Goal: Obtain resource: Download file/media

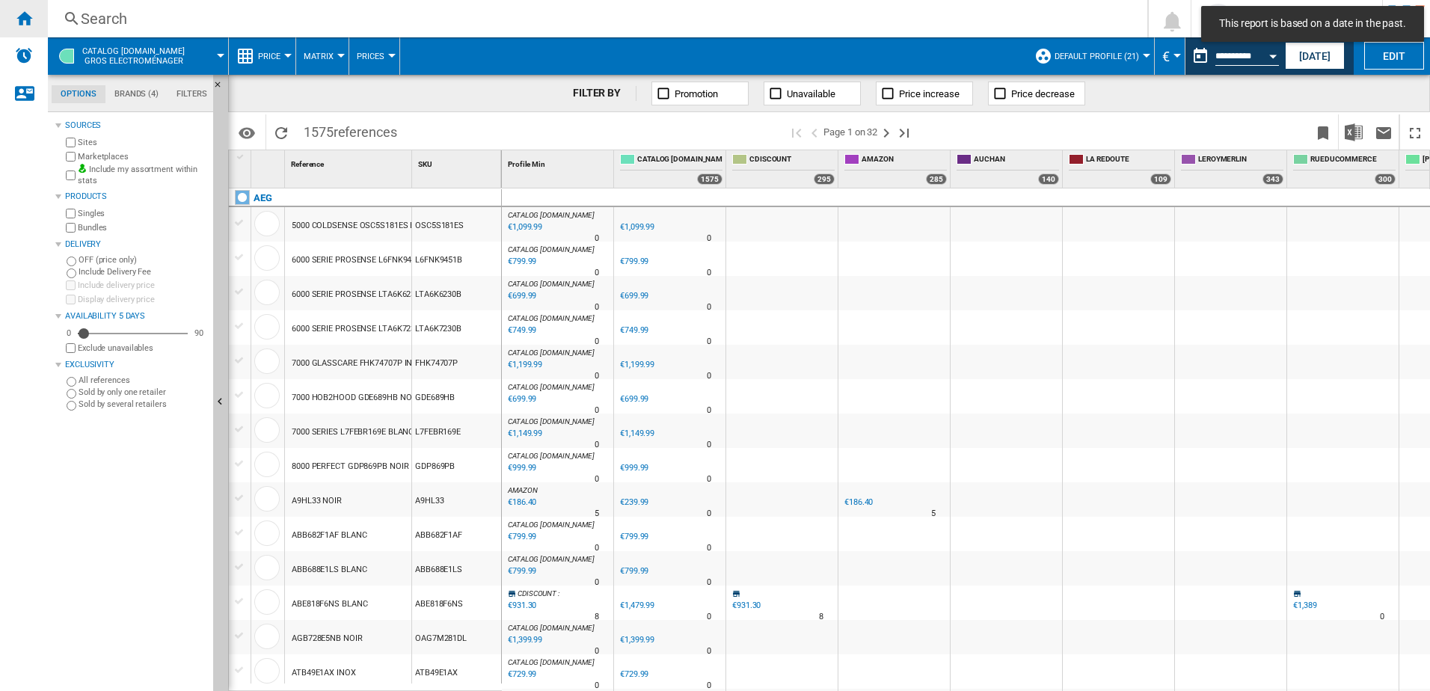
click at [28, 21] on ng-md-icon "Home" at bounding box center [24, 18] width 18 height 18
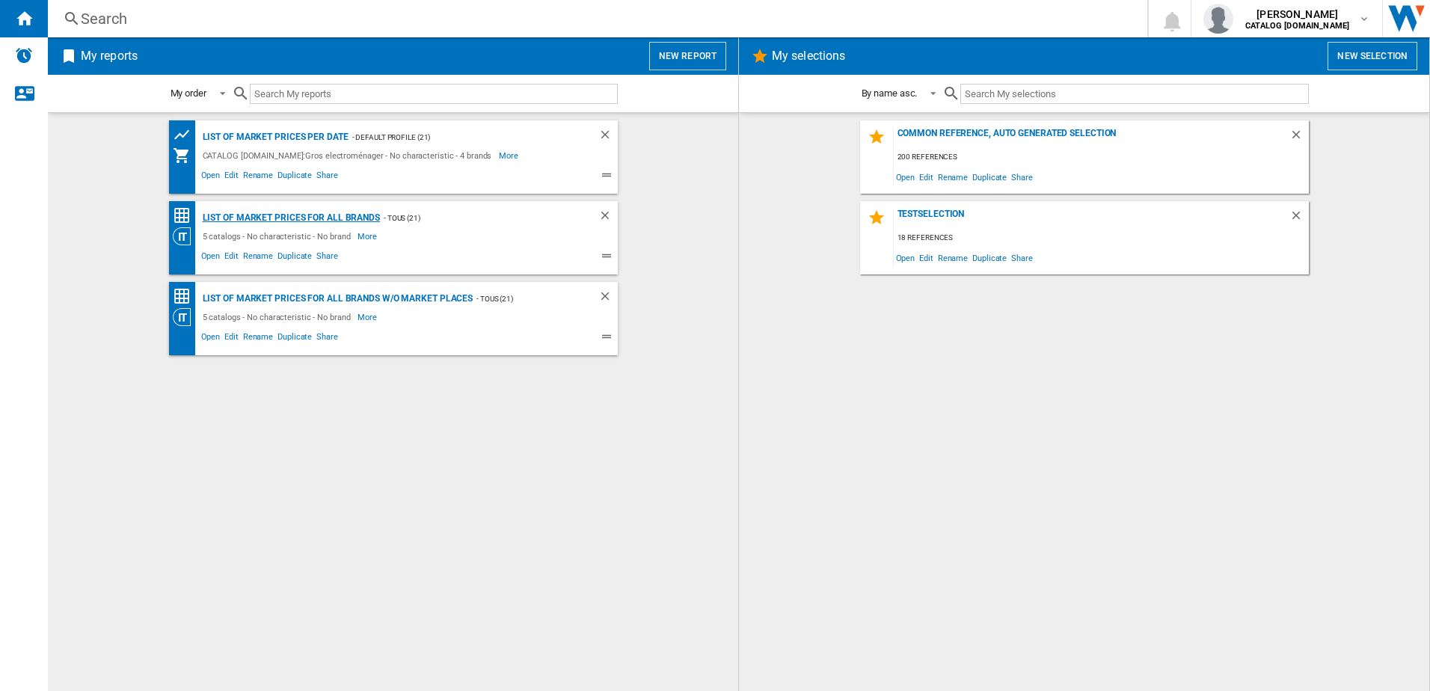
click at [305, 217] on div "List of market prices for all brands" at bounding box center [289, 218] width 181 height 19
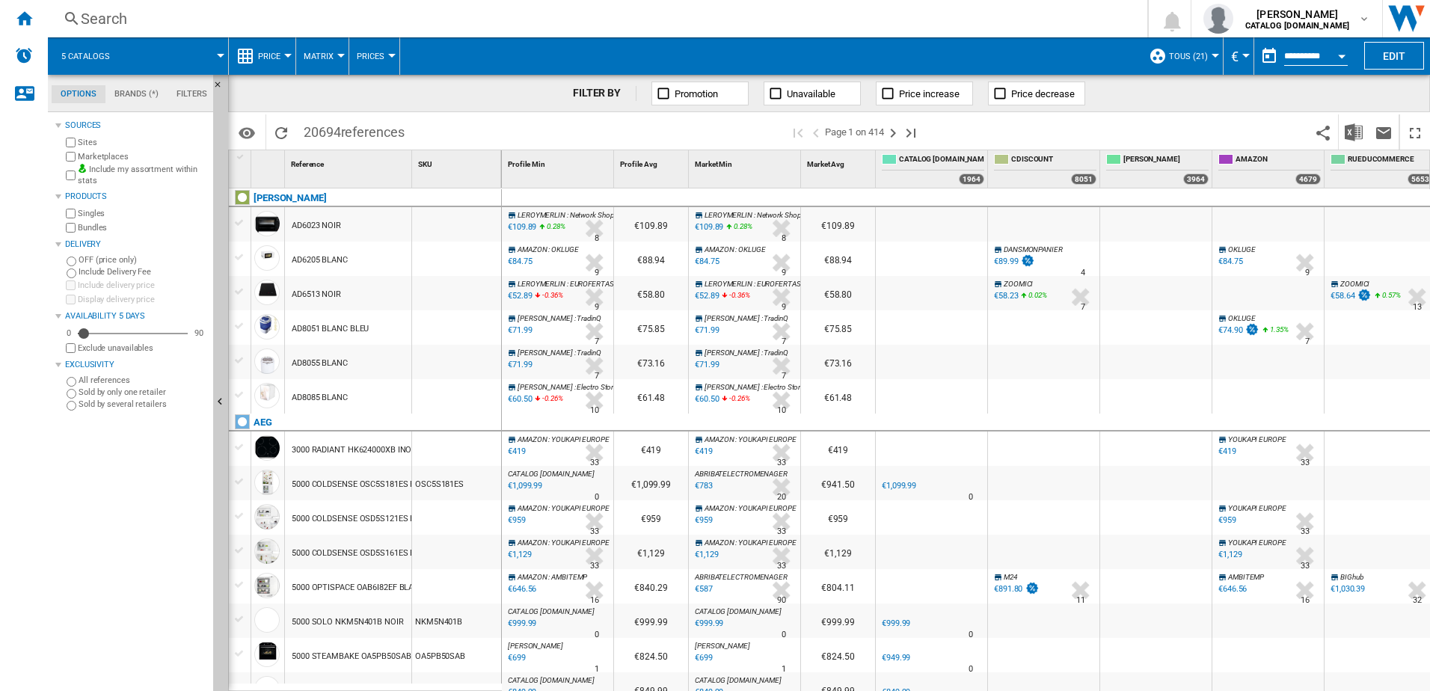
click at [1313, 53] on input "**********" at bounding box center [1316, 58] width 64 height 13
click at [1341, 56] on div "Open calendar" at bounding box center [1341, 57] width 7 height 4
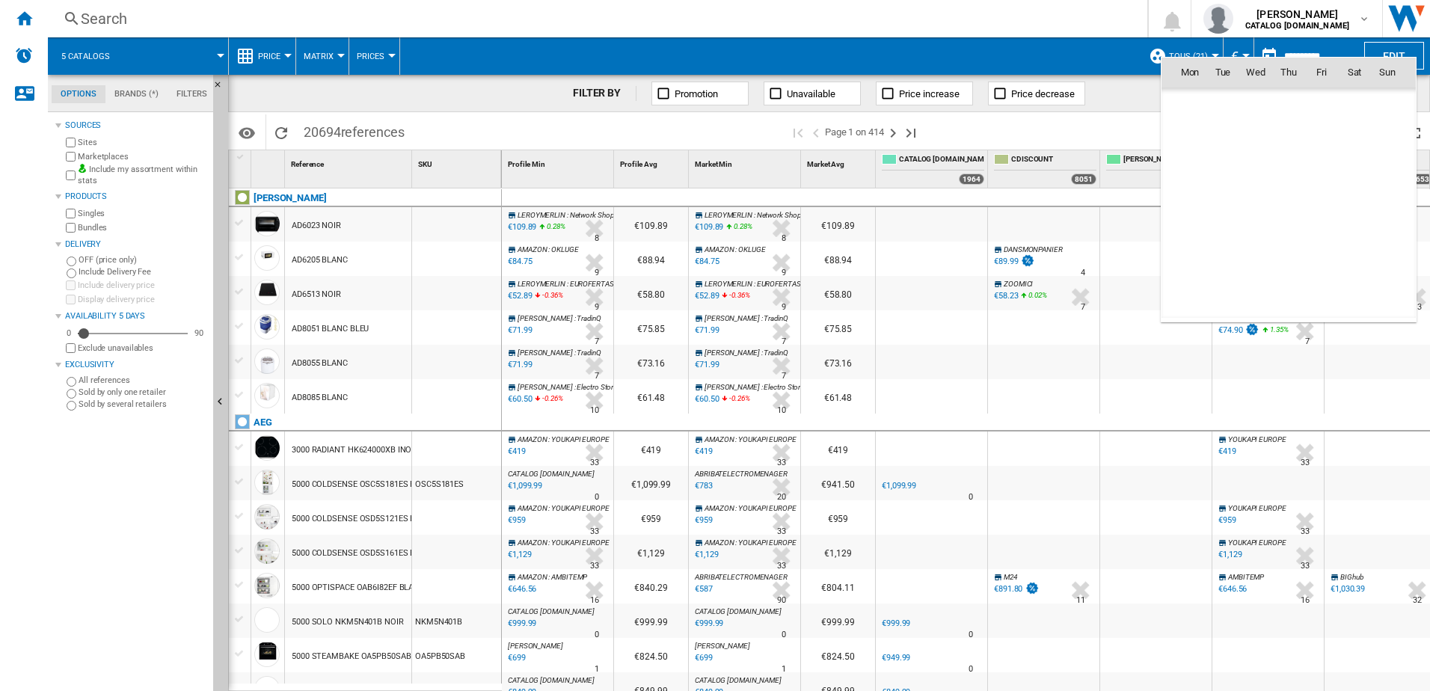
scroll to position [7136, 0]
click at [1076, 7] on div at bounding box center [715, 345] width 1430 height 691
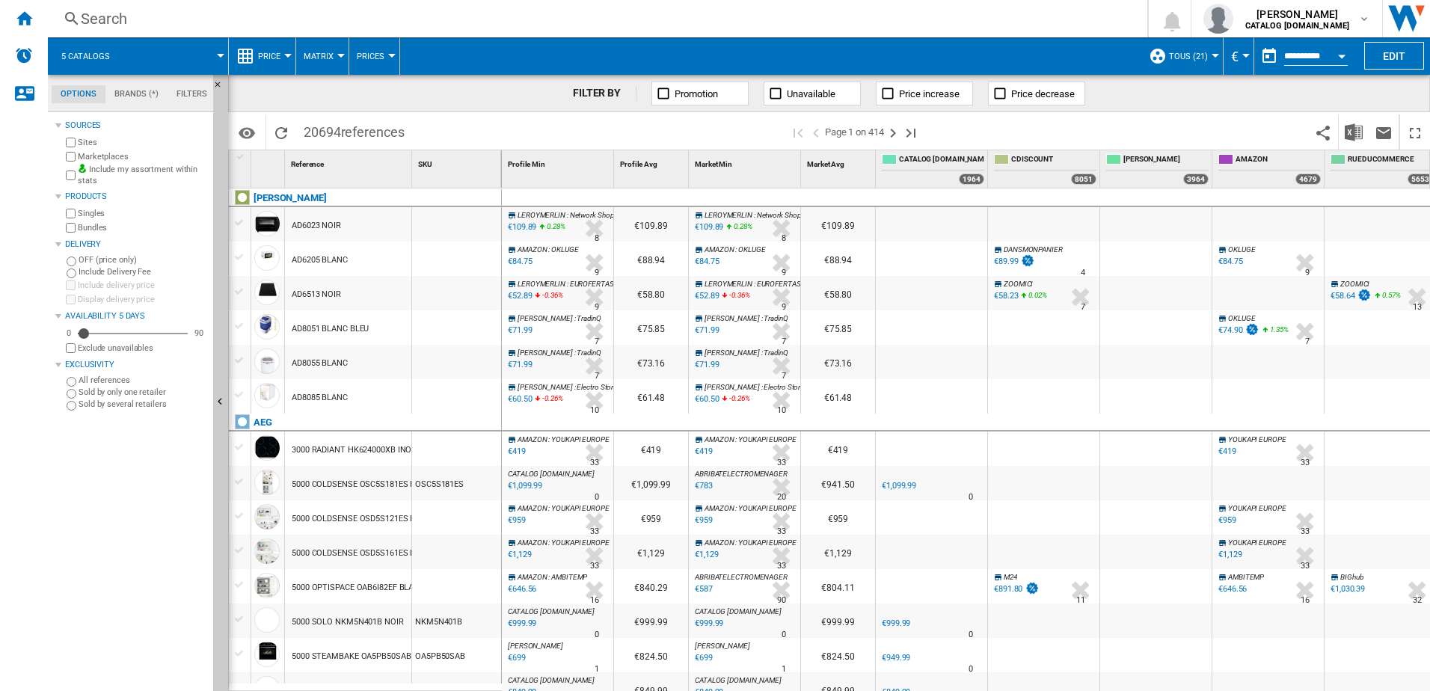
click at [310, 55] on span "Matrix" at bounding box center [319, 57] width 30 height 10
click at [272, 60] on md-backdrop at bounding box center [715, 345] width 1430 height 691
click at [272, 60] on span "Price" at bounding box center [269, 57] width 22 height 10
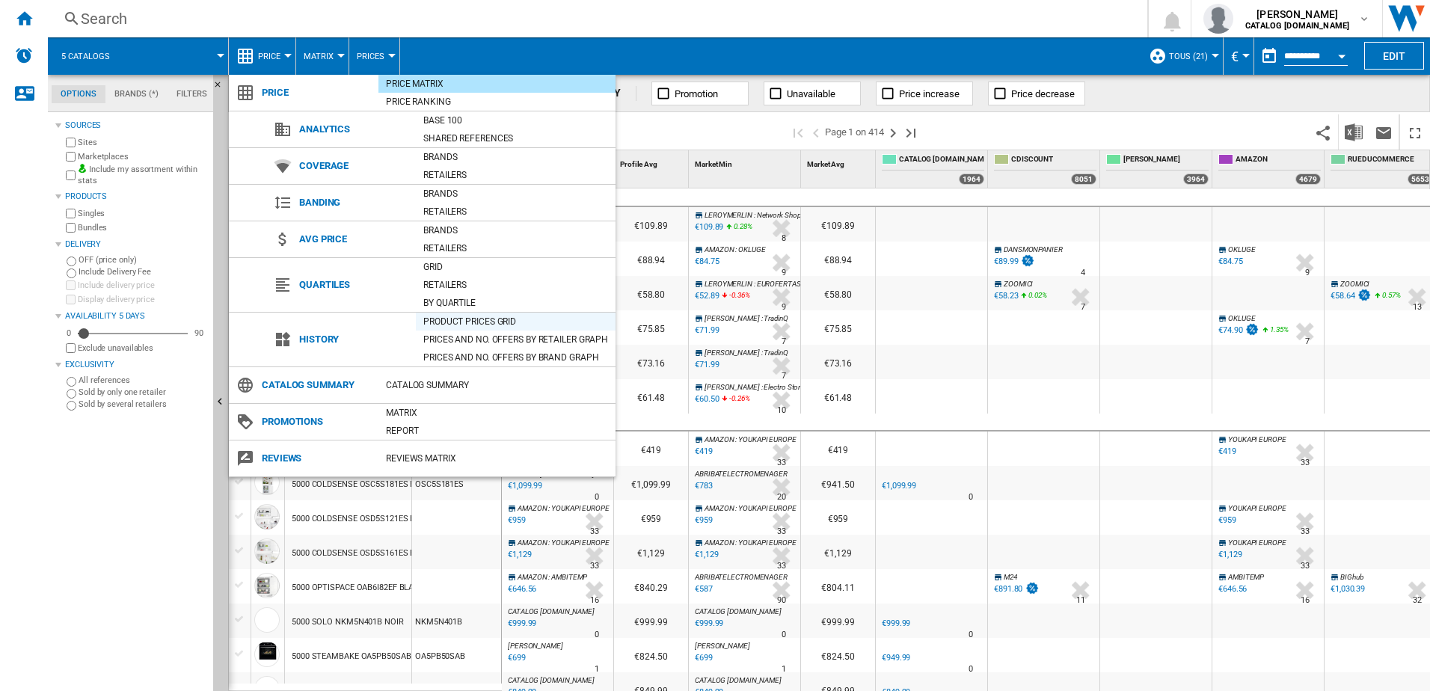
click at [447, 325] on div "Product prices grid" at bounding box center [516, 321] width 200 height 15
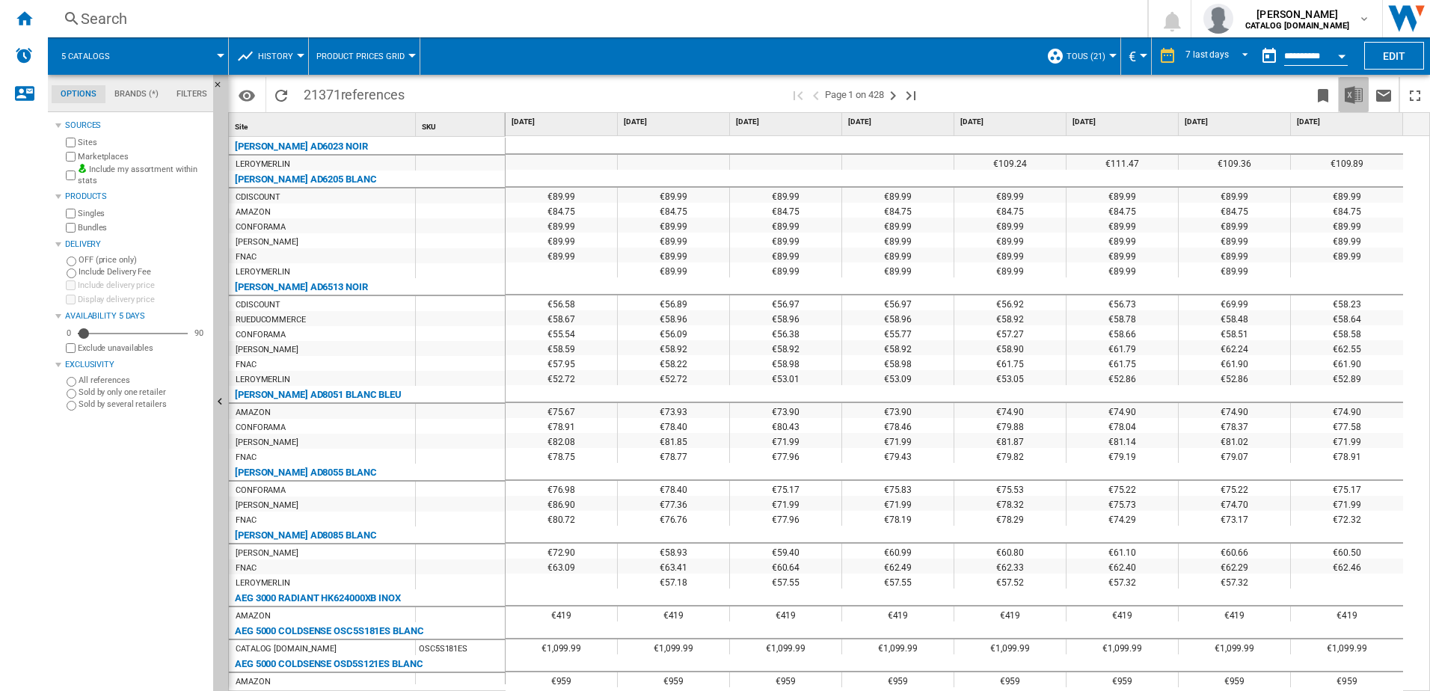
click at [1357, 95] on img "Download in Excel" at bounding box center [1354, 95] width 18 height 18
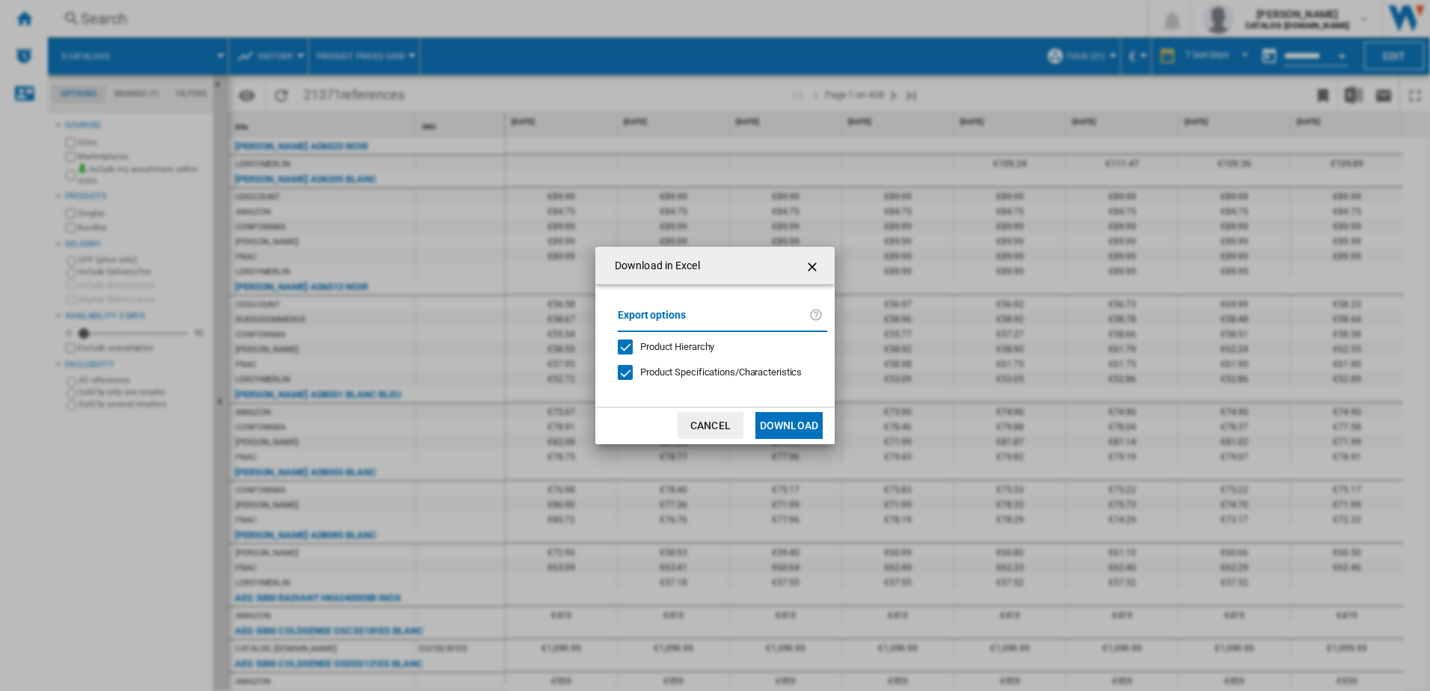
click at [784, 423] on button "Download" at bounding box center [788, 425] width 67 height 27
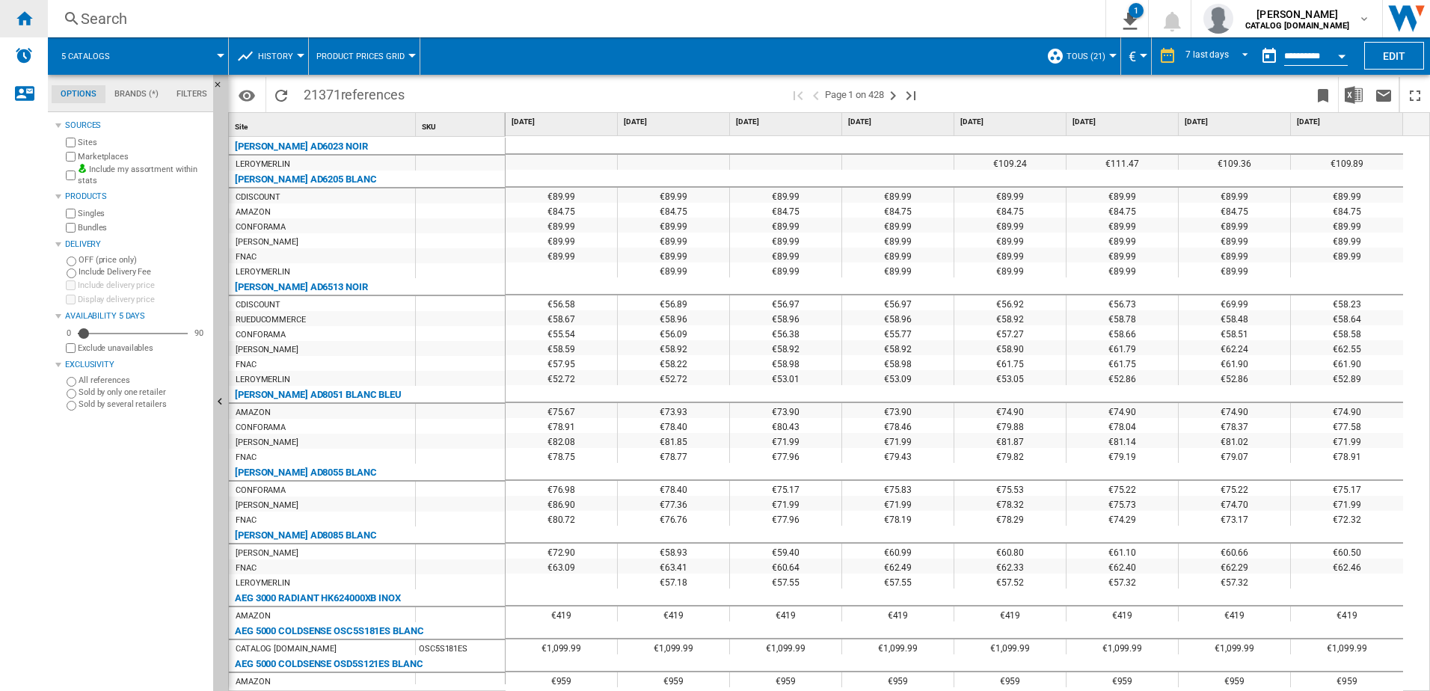
click at [24, 17] on ng-md-icon "Home" at bounding box center [24, 18] width 18 height 18
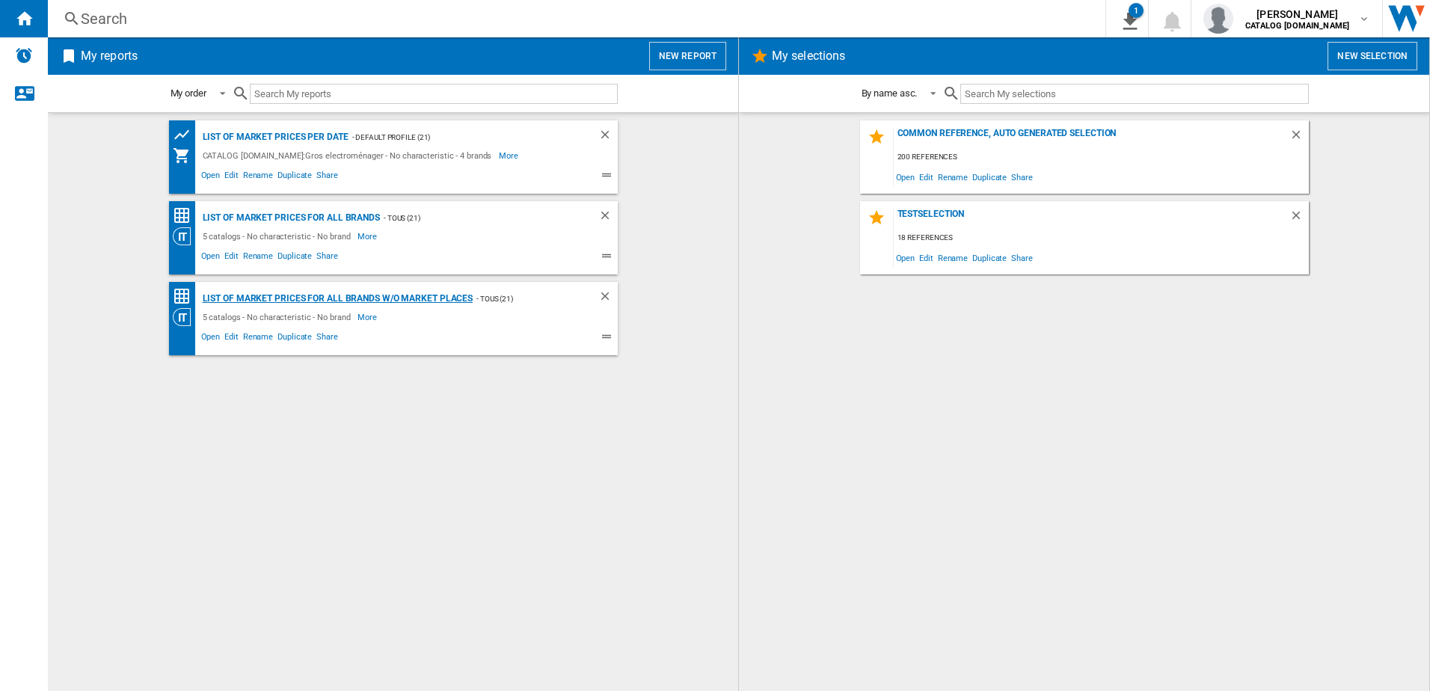
click at [298, 295] on div "List of market prices for all brands w/o Market places" at bounding box center [336, 298] width 275 height 19
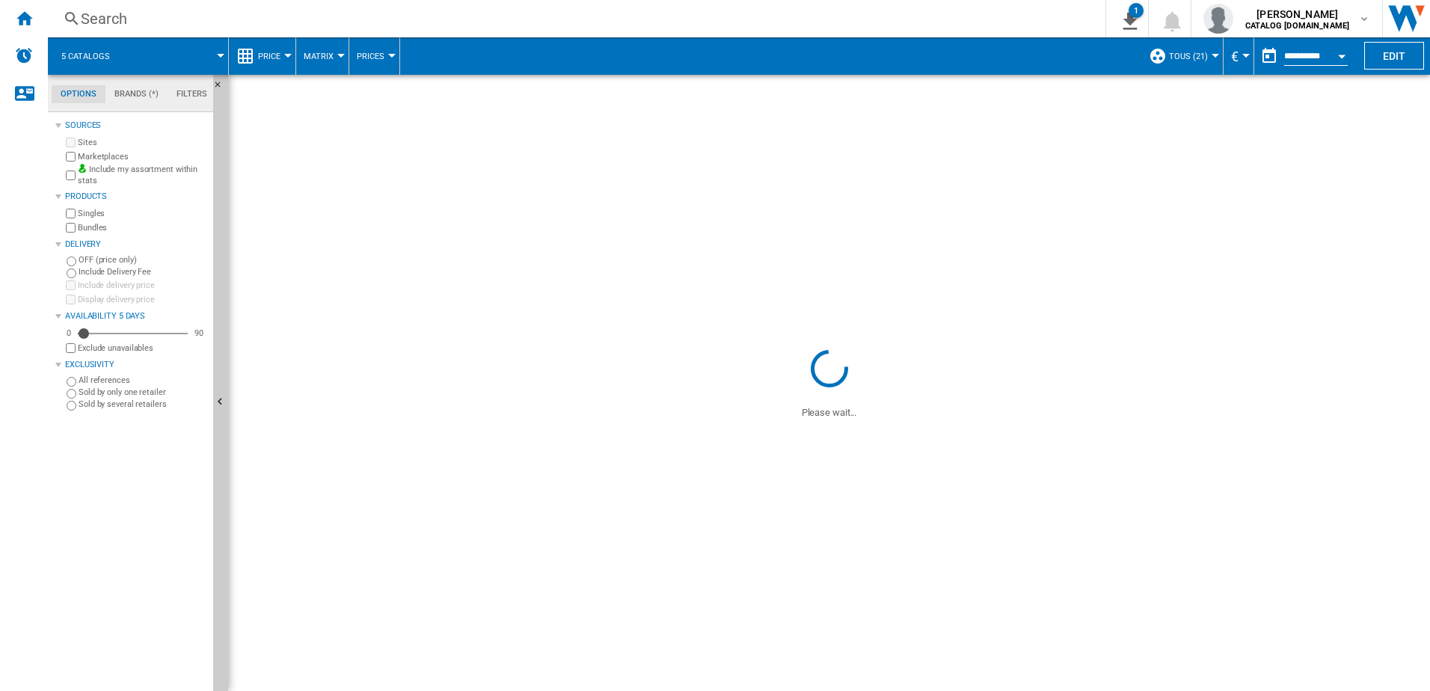
click at [273, 52] on span "Price" at bounding box center [269, 57] width 22 height 10
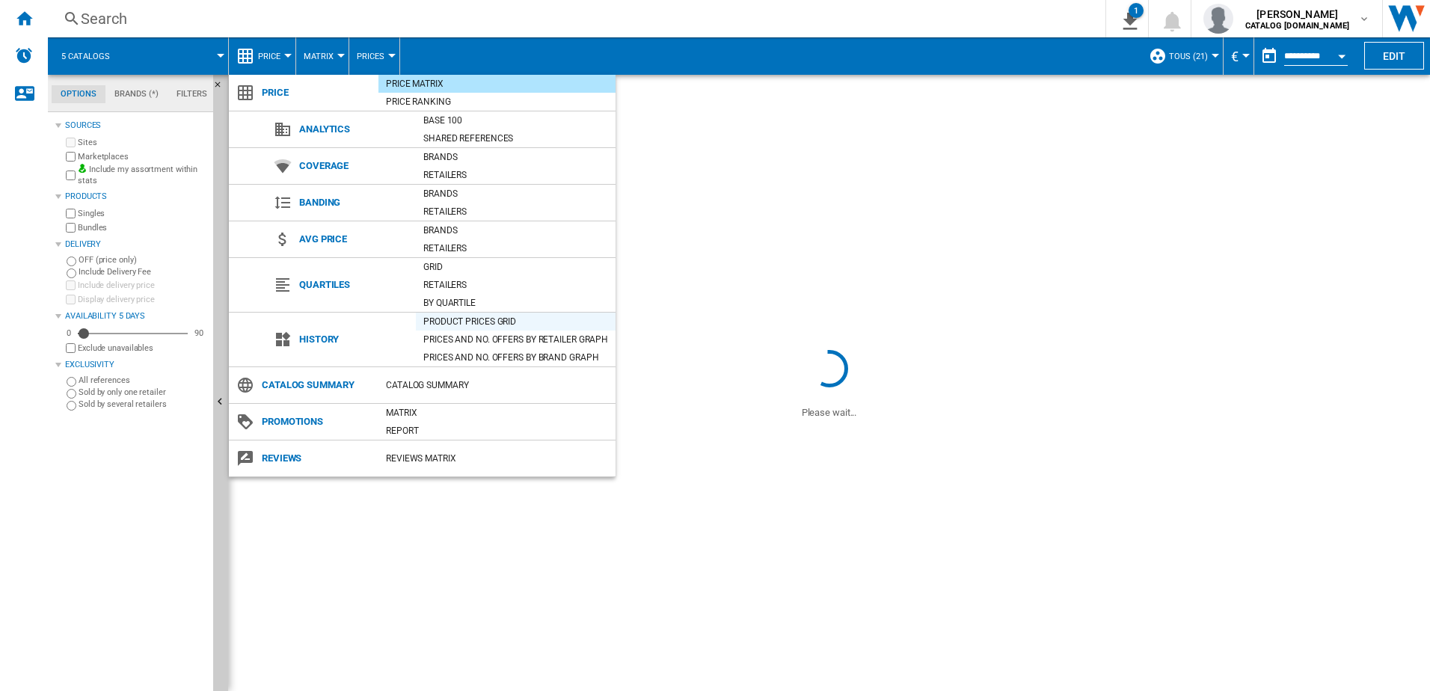
click at [480, 319] on div "Product prices grid" at bounding box center [516, 321] width 200 height 15
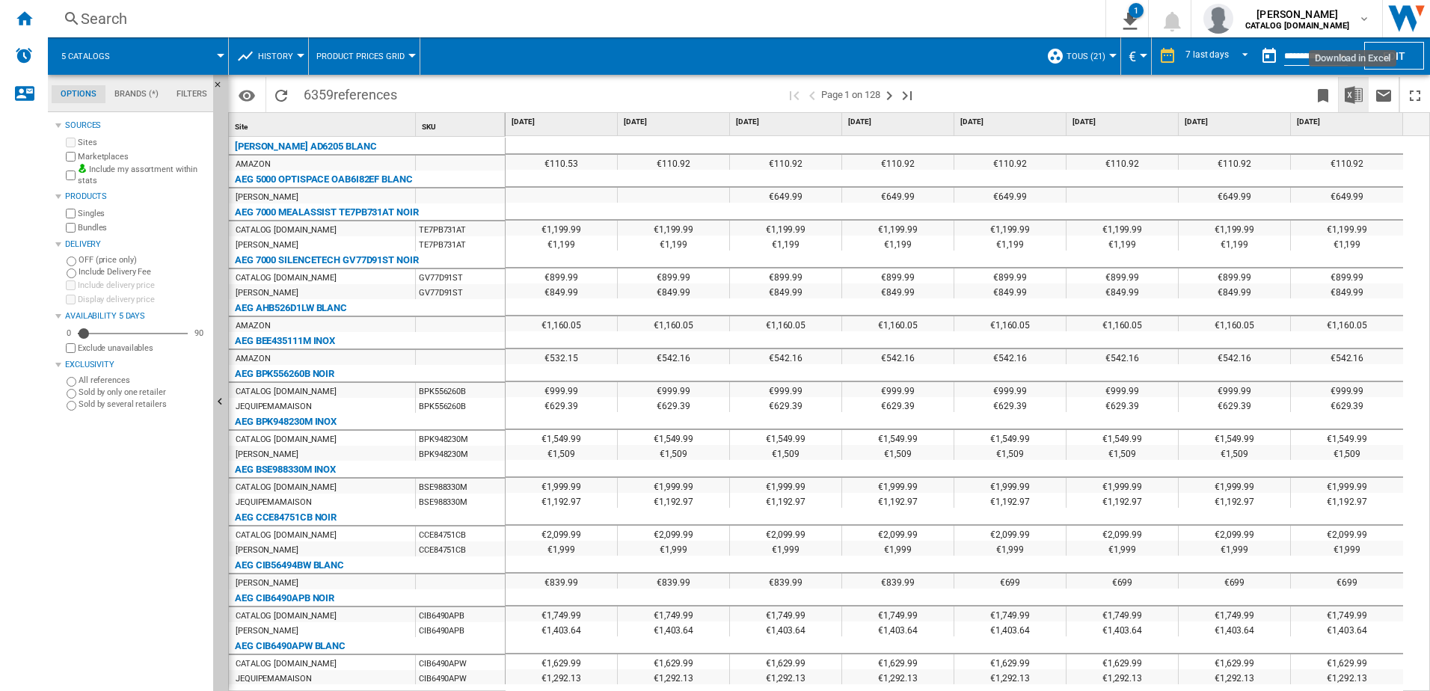
click at [1353, 104] on button "Download in Excel" at bounding box center [1354, 94] width 30 height 35
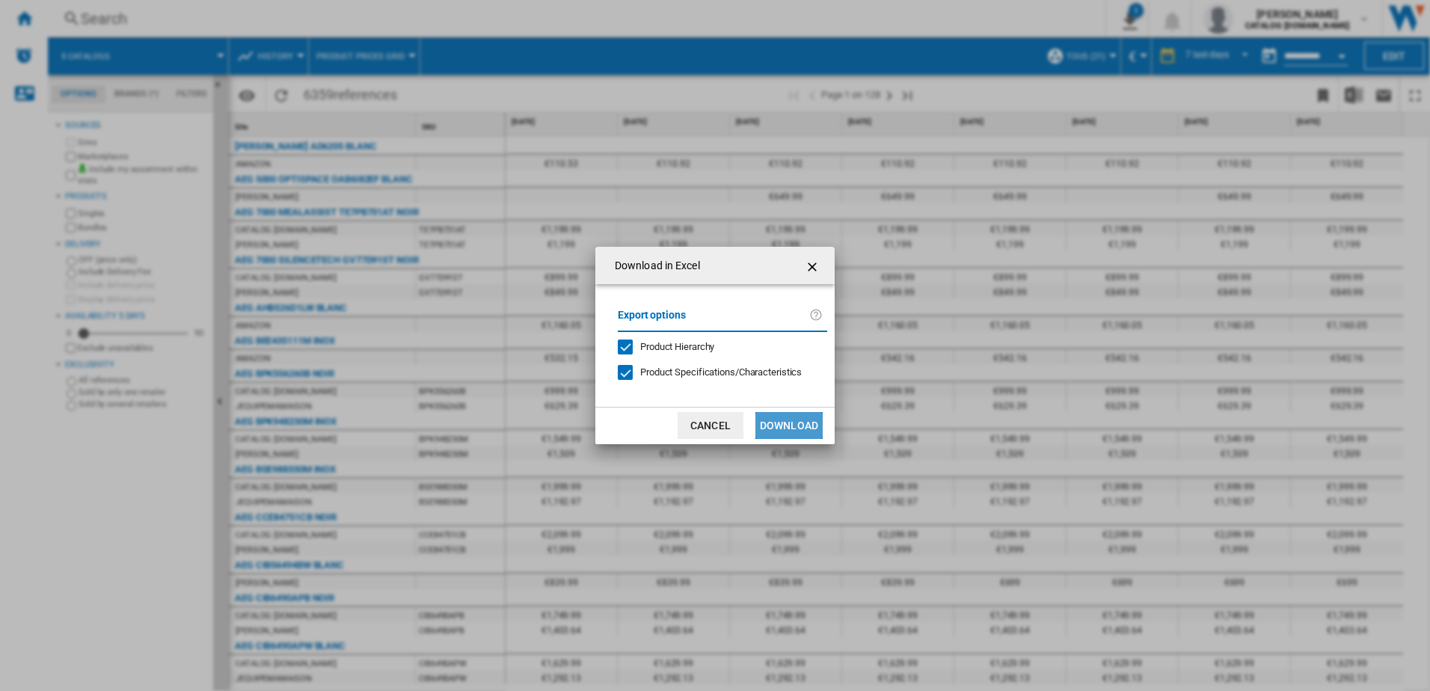
click at [778, 431] on button "Download" at bounding box center [788, 425] width 67 height 27
